Goal: Find contact information: Find contact information

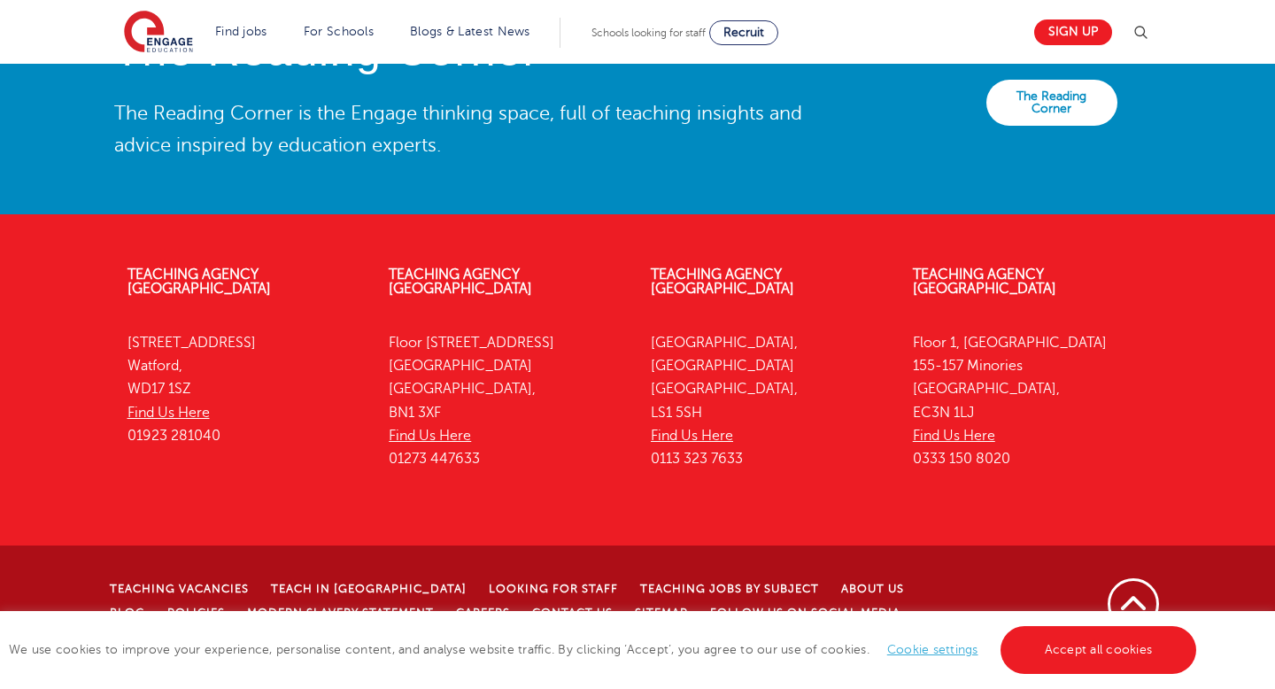
scroll to position [4035, 0]
click at [984, 444] on link "Find Us Here" at bounding box center [954, 436] width 82 height 16
click at [514, 599] on li "Looking for staff" at bounding box center [564, 587] width 151 height 23
click at [510, 595] on link "Looking for staff" at bounding box center [553, 589] width 129 height 12
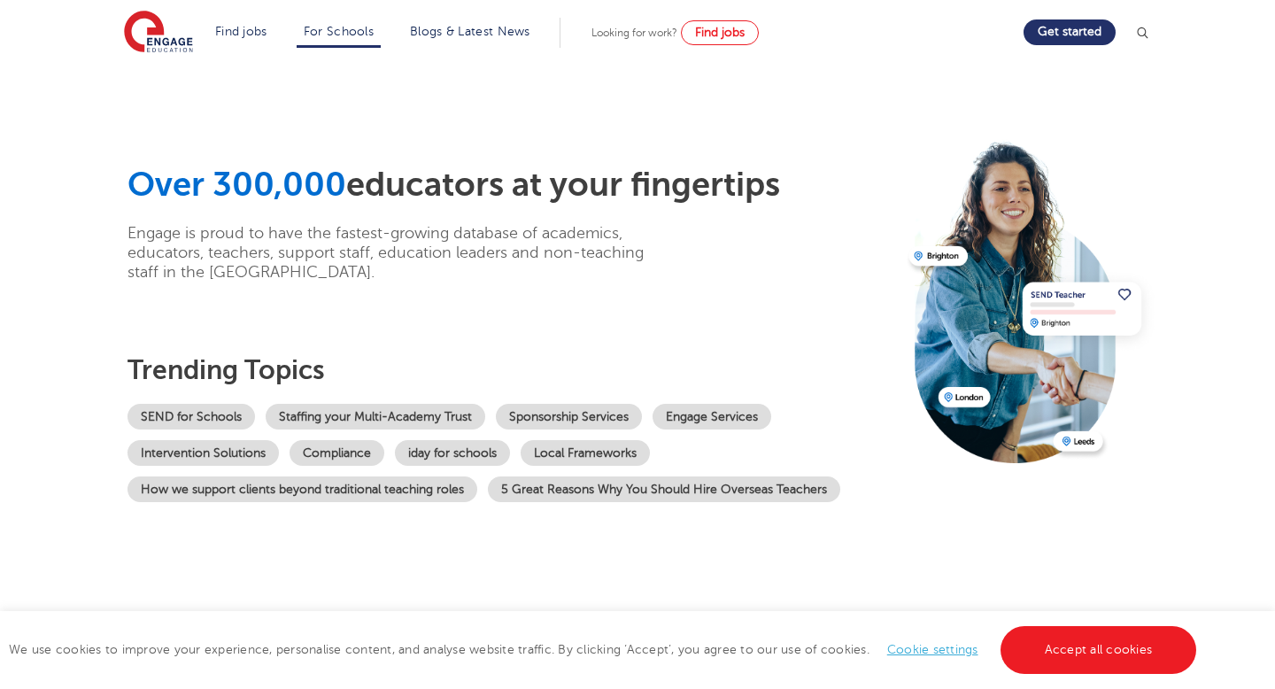
click at [1139, 26] on img at bounding box center [1142, 33] width 18 height 18
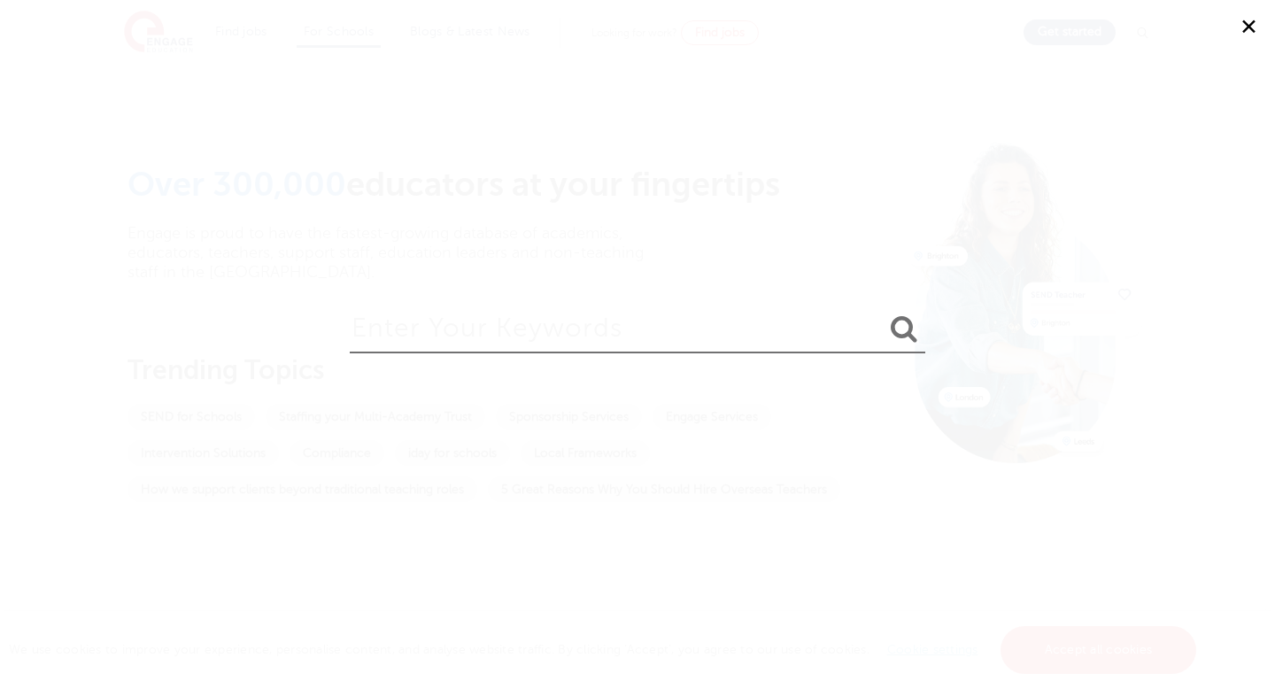
click at [772, 342] on input "search" at bounding box center [637, 325] width 575 height 58
type input "email"
click at [883, 313] on button "submit" at bounding box center [904, 329] width 42 height 33
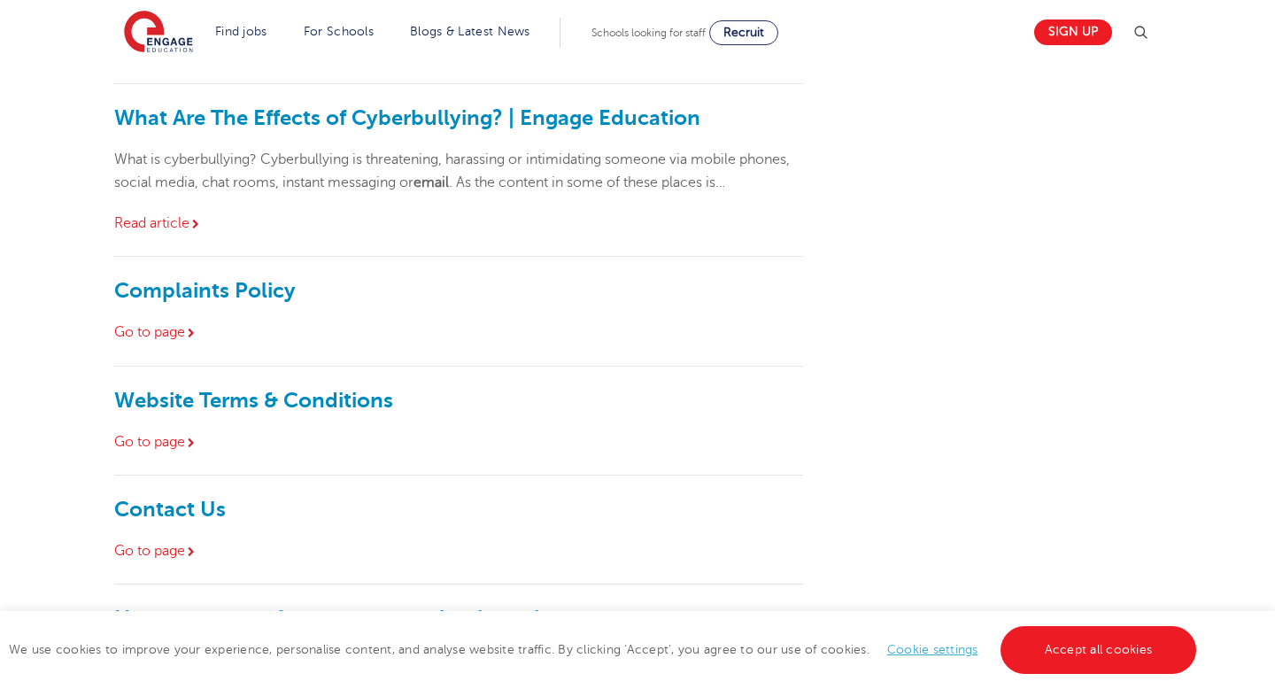
scroll to position [666, 0]
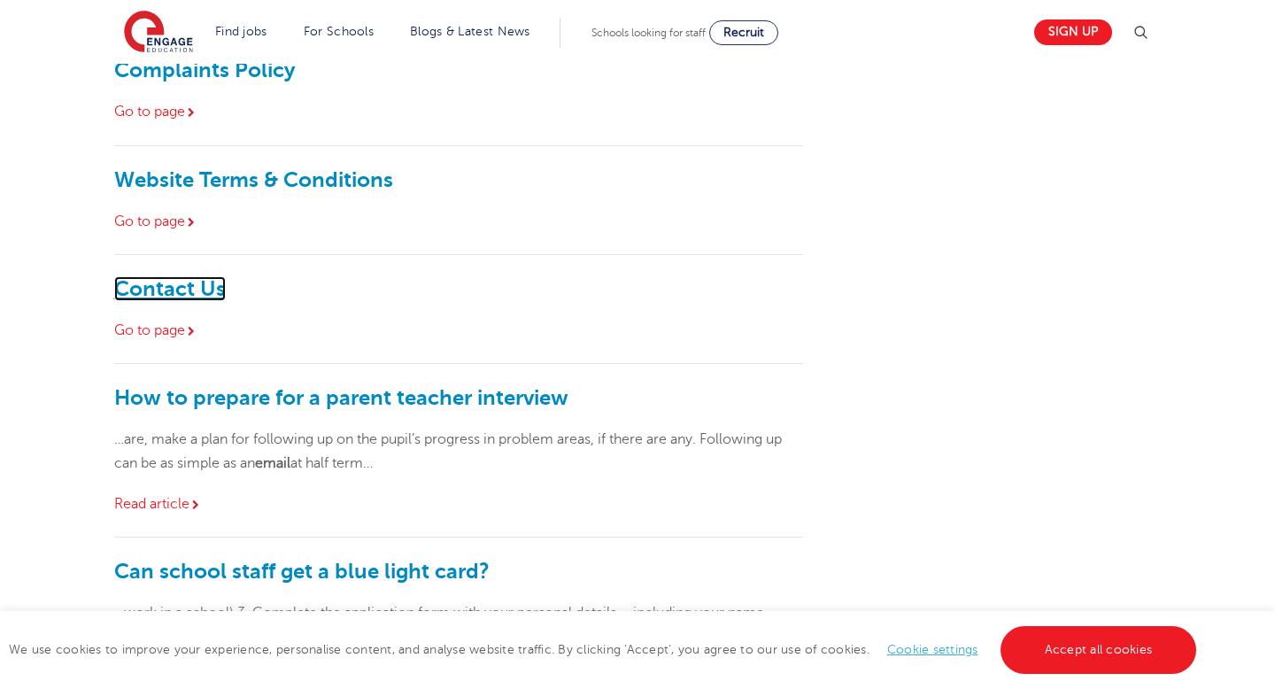
click at [155, 289] on link "Contact Us" at bounding box center [170, 288] width 112 height 25
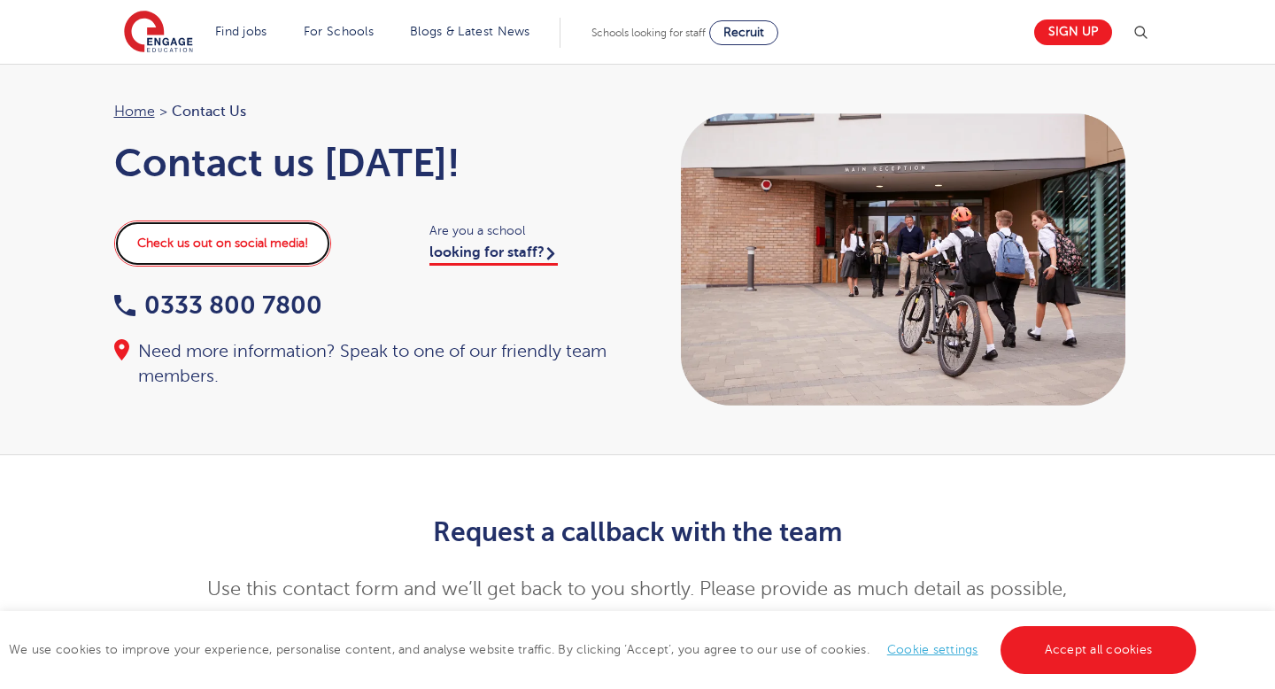
click at [236, 243] on link "Check us out on social media!" at bounding box center [222, 243] width 217 height 46
